Goal: Entertainment & Leisure: Consume media (video, audio)

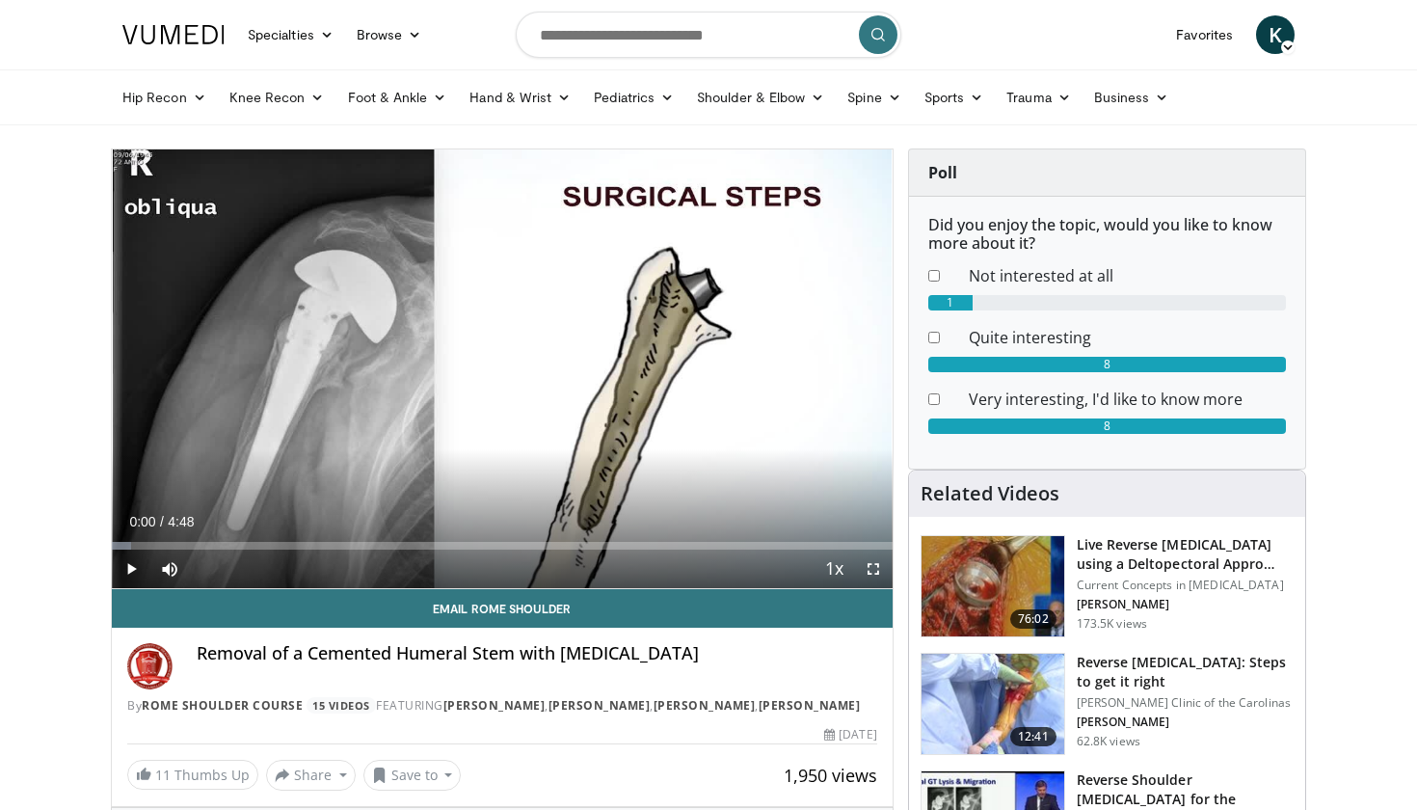
click at [132, 573] on span "Video Player" at bounding box center [131, 569] width 39 height 39
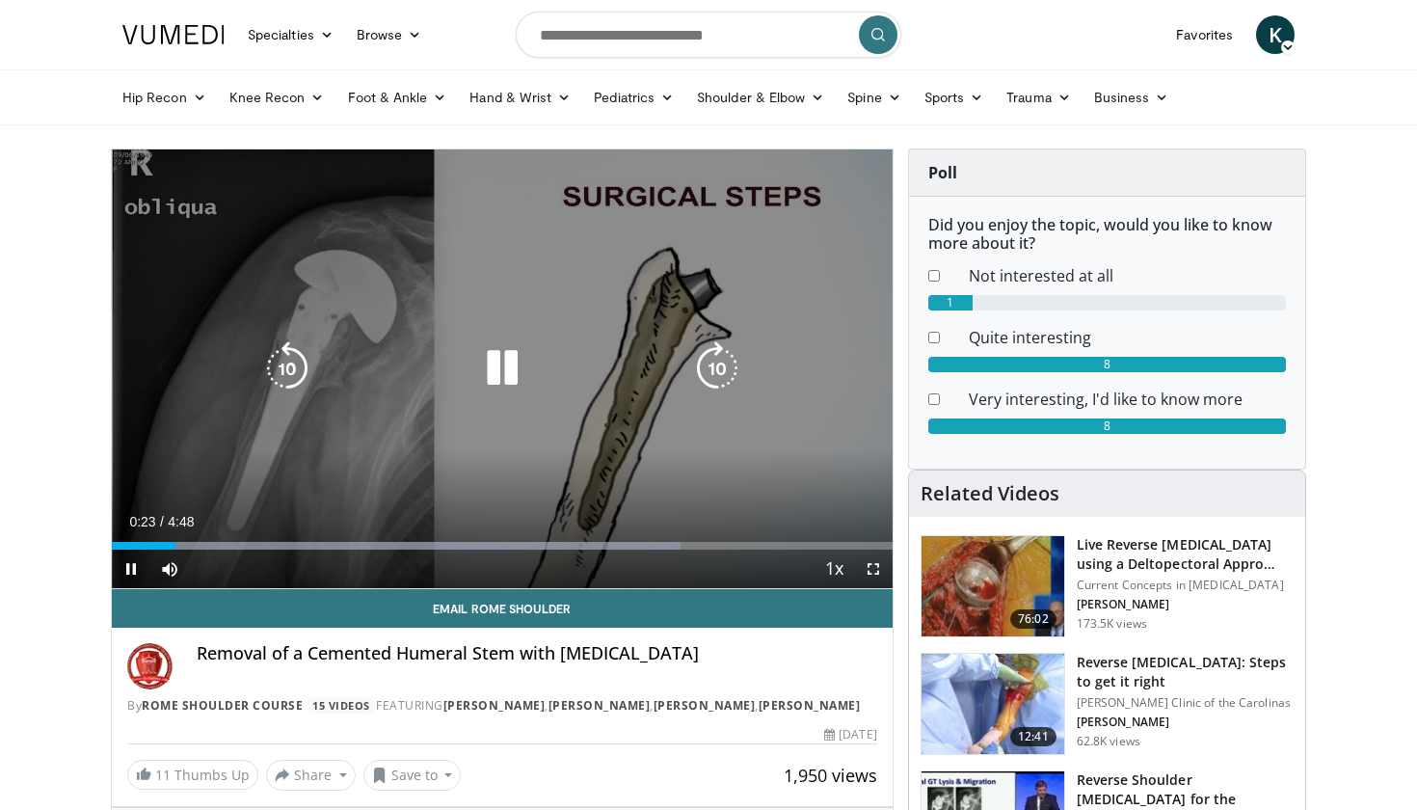
click at [288, 370] on icon "Video Player" at bounding box center [287, 368] width 54 height 54
click at [500, 368] on icon "Video Player" at bounding box center [502, 368] width 54 height 54
click at [502, 371] on icon "Video Player" at bounding box center [502, 368] width 54 height 54
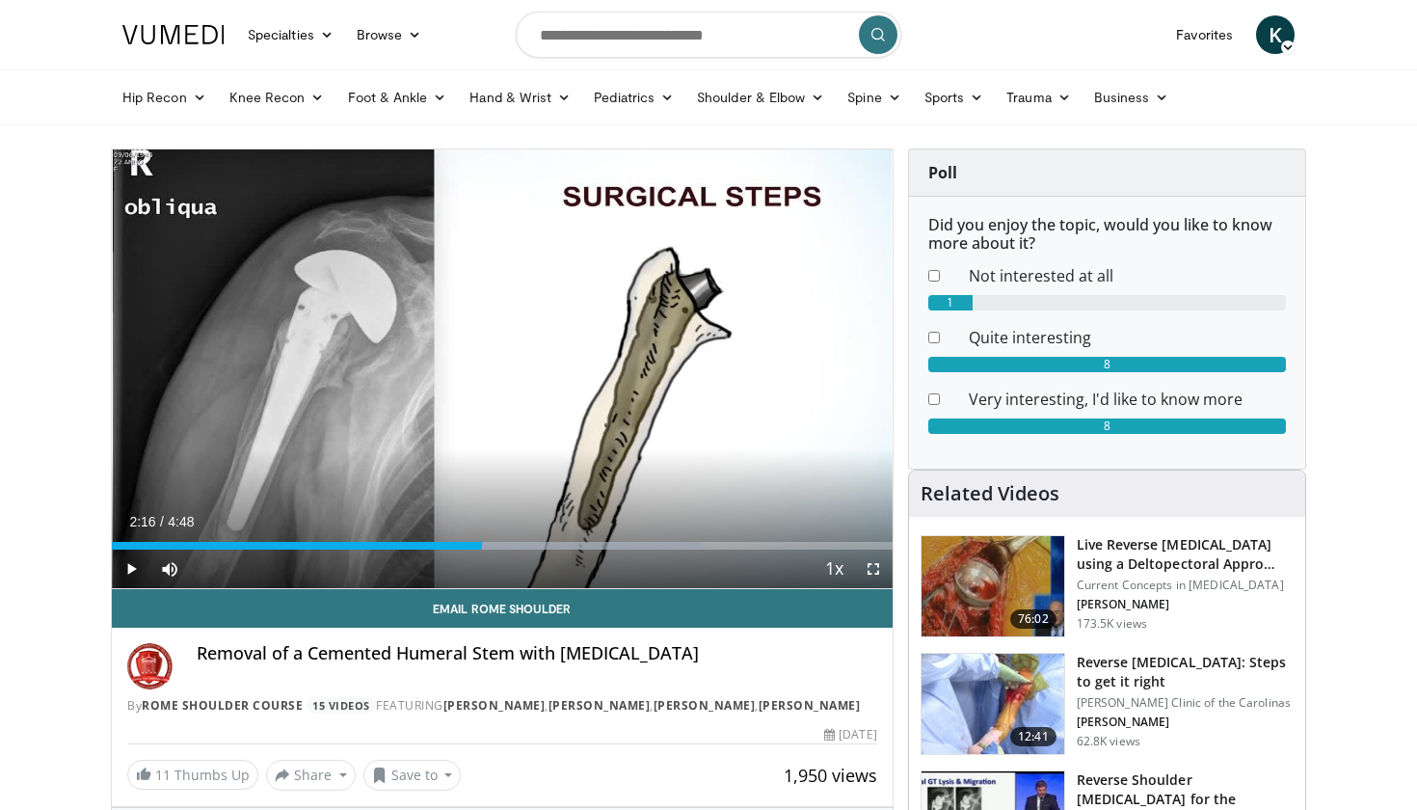
click at [502, 371] on div "10 seconds Tap to unmute" at bounding box center [502, 368] width 781 height 439
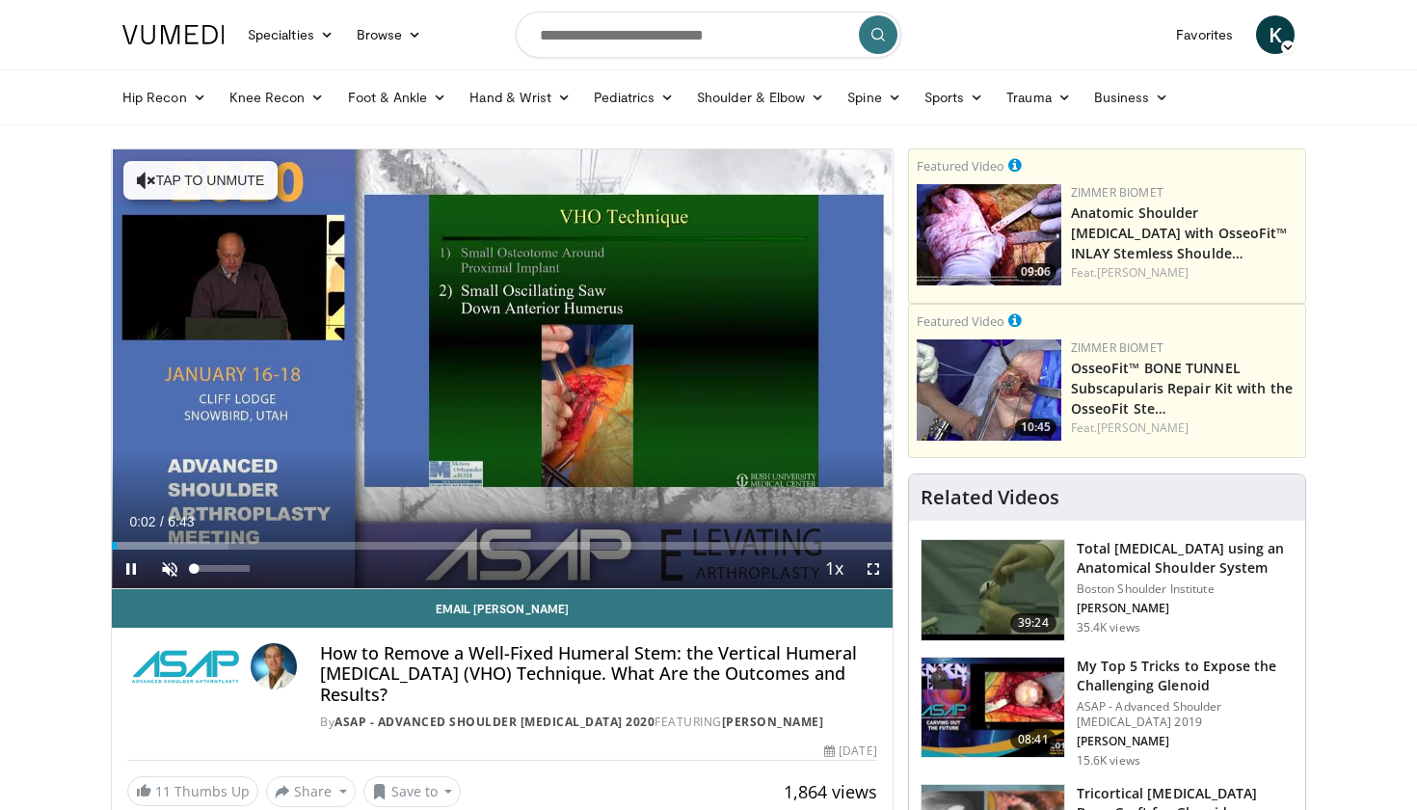
click at [168, 569] on span "Video Player" at bounding box center [169, 569] width 39 height 39
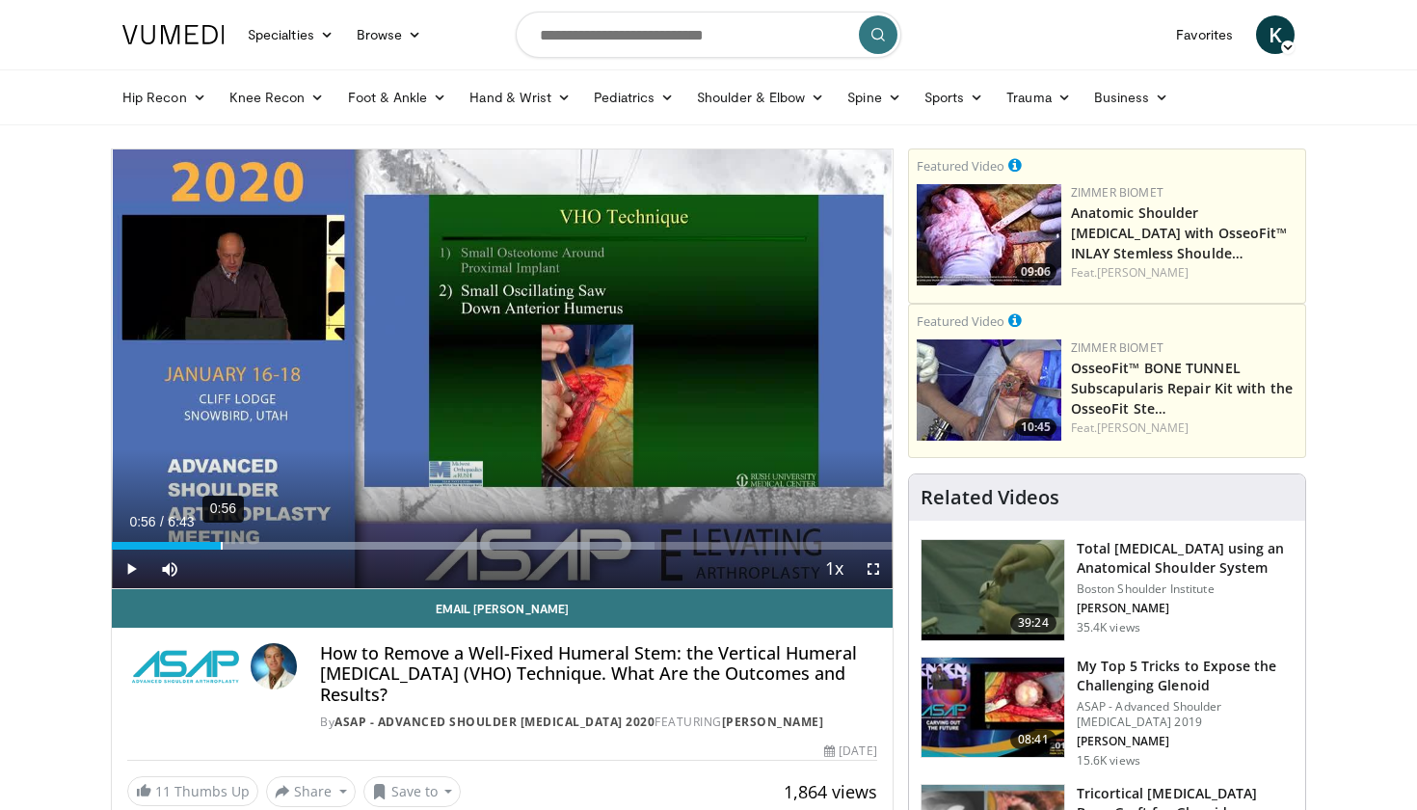
drag, startPoint x: 186, startPoint y: 545, endPoint x: 221, endPoint y: 545, distance: 34.7
click at [221, 545] on div "0:56" at bounding box center [222, 546] width 2 height 8
click at [247, 549] on div "1:09" at bounding box center [248, 546] width 2 height 8
click at [302, 547] on div "1:38" at bounding box center [303, 546] width 2 height 8
click at [347, 549] on div "2:01" at bounding box center [348, 546] width 2 height 8
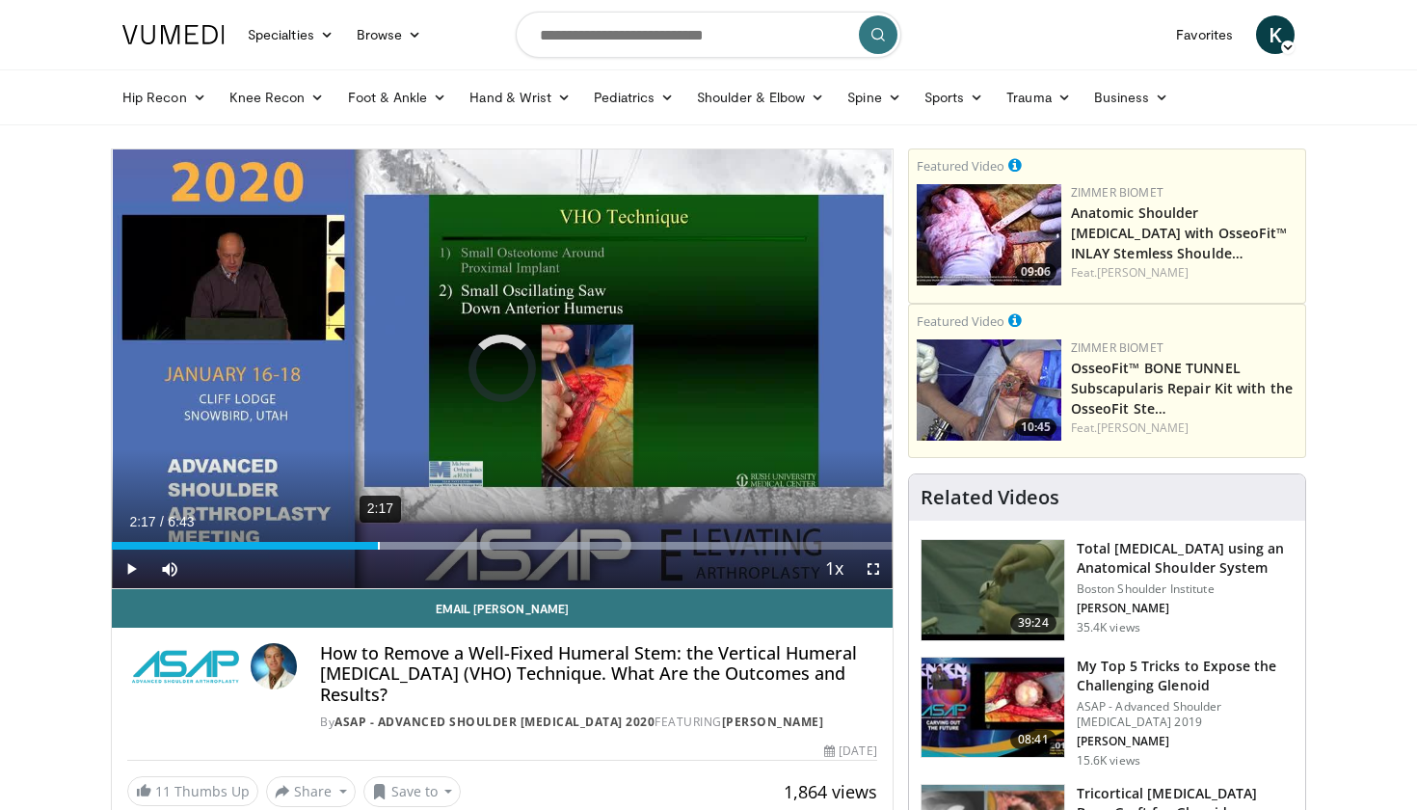
click at [378, 548] on div "2:17" at bounding box center [379, 546] width 2 height 8
click at [879, 571] on span "Video Player" at bounding box center [873, 569] width 39 height 39
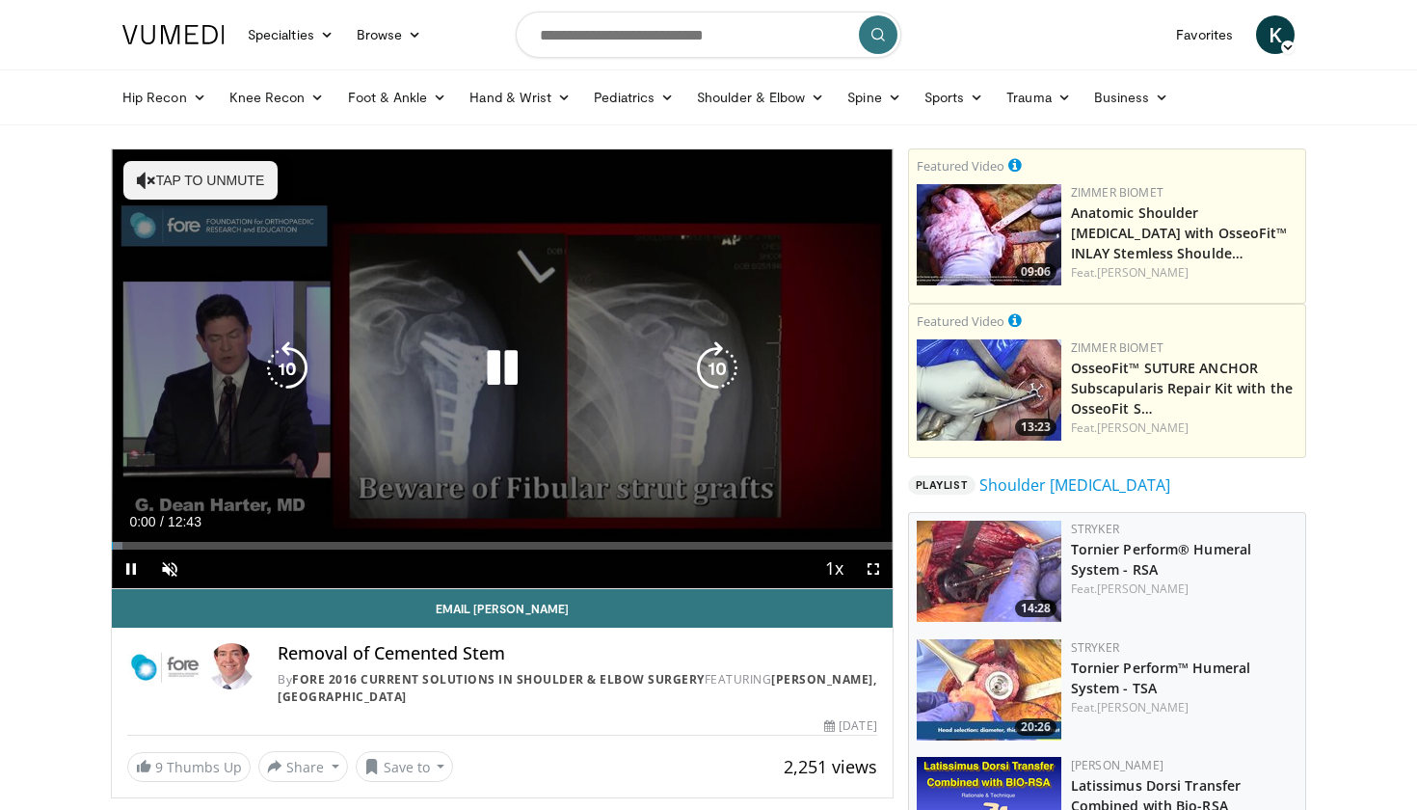
click at [220, 190] on button "Tap to unmute" at bounding box center [200, 180] width 154 height 39
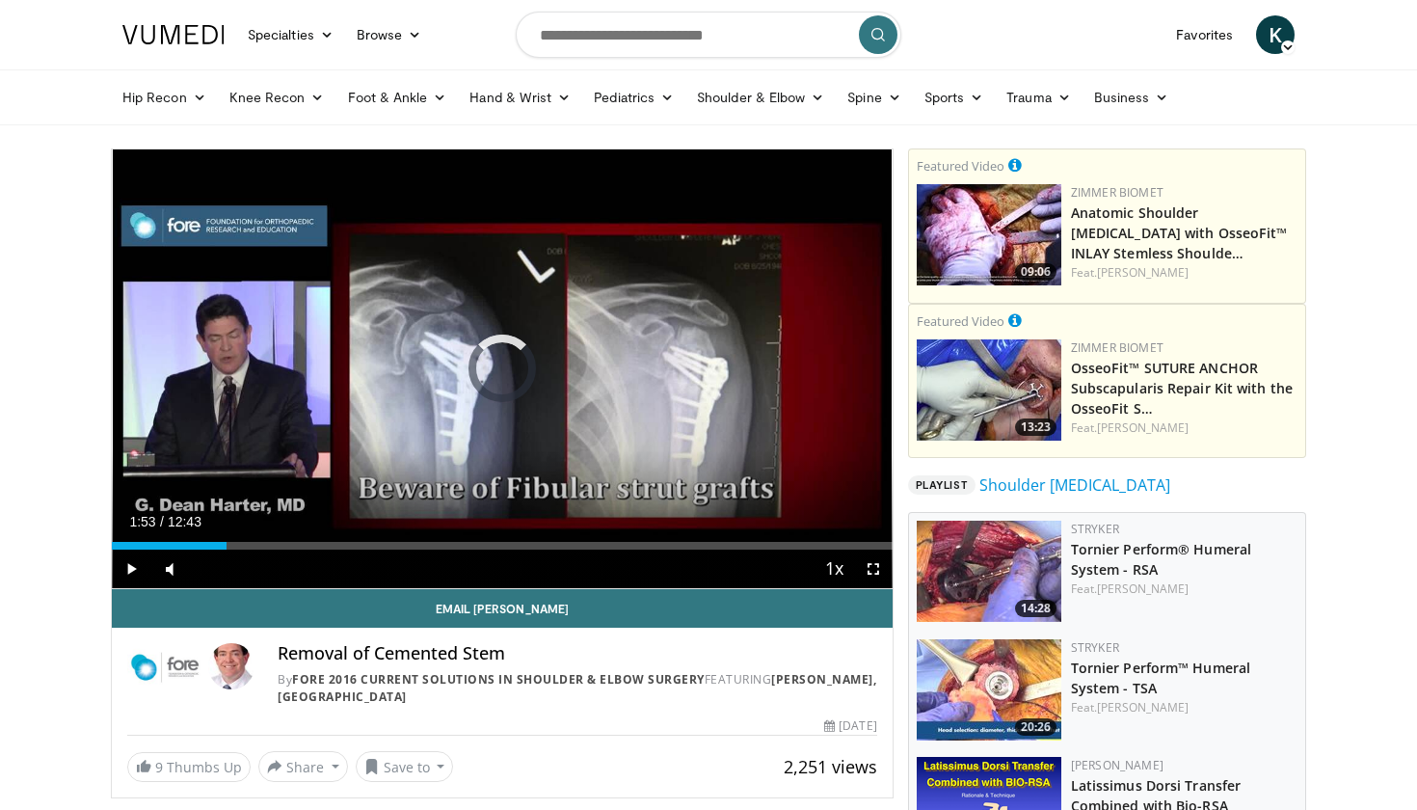
drag, startPoint x: 127, startPoint y: 549, endPoint x: 228, endPoint y: 551, distance: 100.3
click at [228, 551] on div "Current Time 1:53 / Duration 12:43 Play Skip Backward Skip Forward Mute 4% Load…" at bounding box center [502, 569] width 781 height 39
click at [284, 548] on div "02:48" at bounding box center [285, 546] width 2 height 8
click at [297, 546] on div "03:00" at bounding box center [298, 546] width 2 height 8
click at [351, 550] on div "Current Time 3:03 / Duration 12:43 Pause Skip Backward Skip Forward Mute 4% Loa…" at bounding box center [502, 569] width 781 height 39
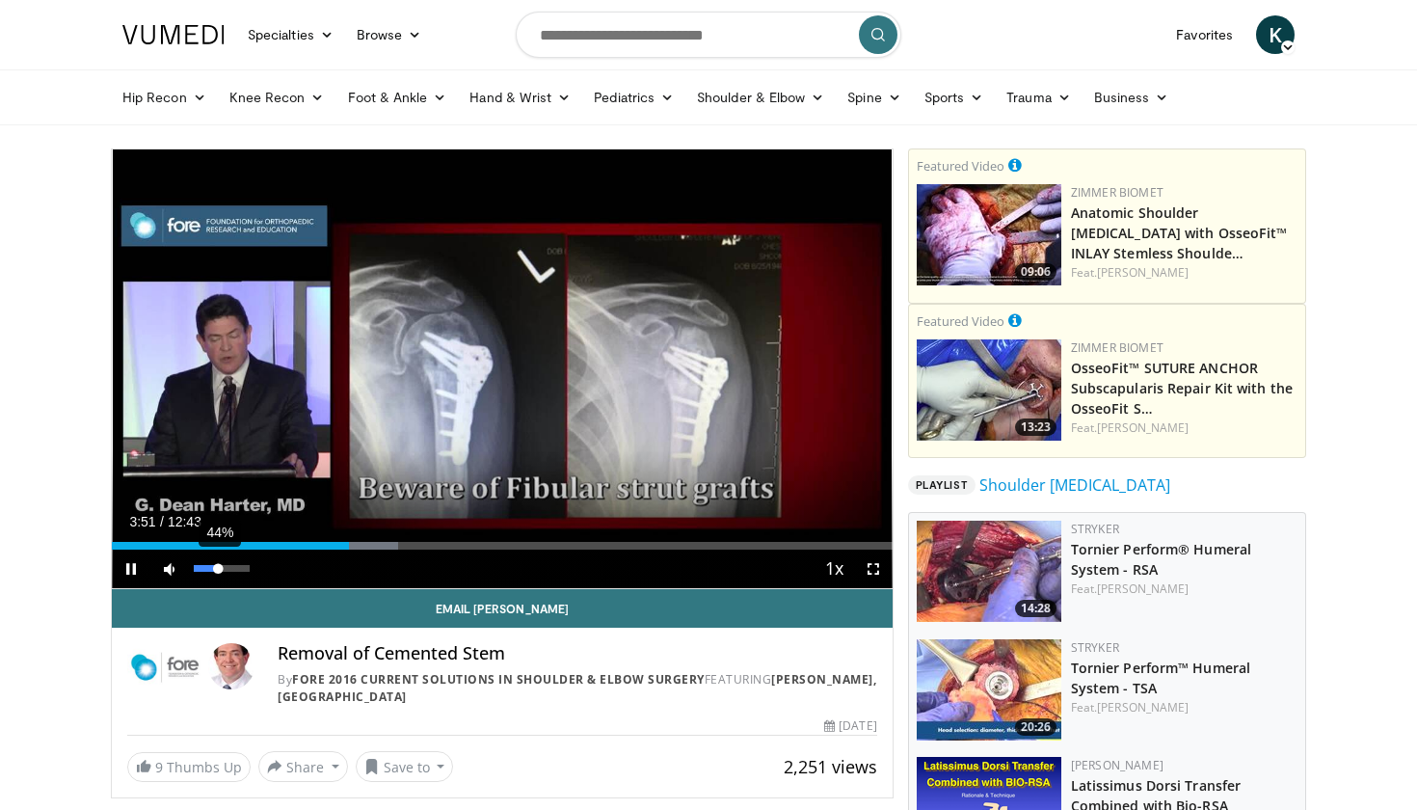
drag, startPoint x: 201, startPoint y: 572, endPoint x: 218, endPoint y: 571, distance: 17.4
click at [218, 571] on div "Volume Level" at bounding box center [206, 568] width 24 height 7
drag, startPoint x: 356, startPoint y: 547, endPoint x: 391, endPoint y: 544, distance: 35.8
click at [391, 544] on div "04:33" at bounding box center [392, 546] width 2 height 8
drag, startPoint x: 392, startPoint y: 544, endPoint x: 433, endPoint y: 544, distance: 40.5
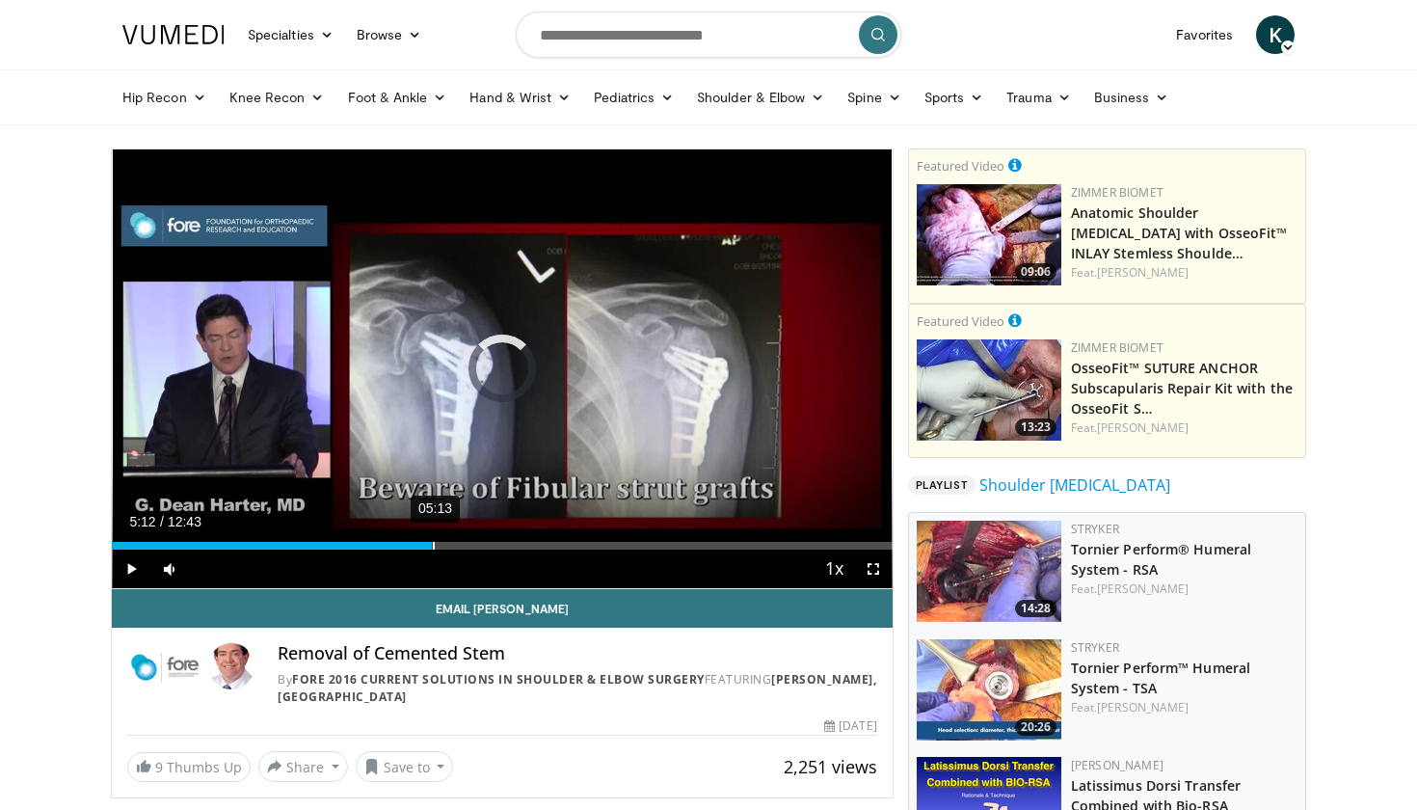
click at [433, 544] on div "05:13" at bounding box center [434, 546] width 2 height 8
drag, startPoint x: 433, startPoint y: 544, endPoint x: 474, endPoint y: 540, distance: 41.6
click at [474, 540] on div "Loaded : 52.46% 05:55 05:55" at bounding box center [502, 540] width 781 height 18
